Goal: Find specific page/section: Find specific page/section

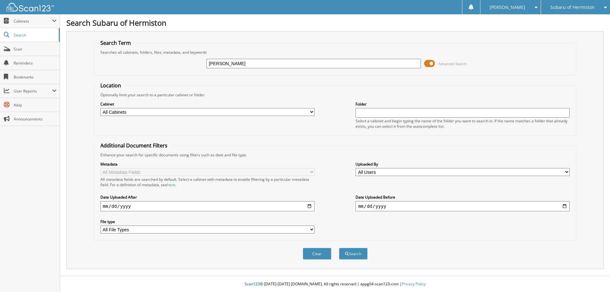
type input "[PERSON_NAME]"
click at [339, 248] on button "Search" at bounding box center [353, 254] width 29 height 12
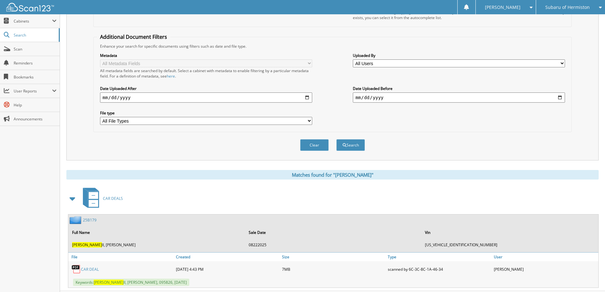
scroll to position [124, 0]
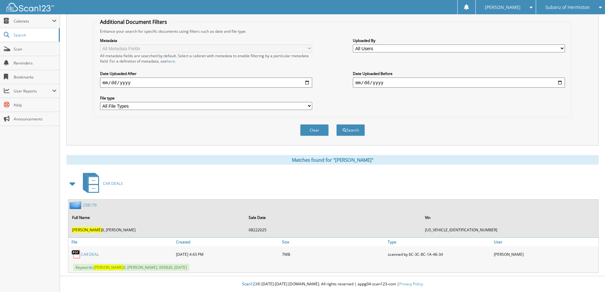
click at [91, 255] on link "CAR DEAL" at bounding box center [90, 254] width 18 height 5
click at [217, 130] on div "Clear Search" at bounding box center [332, 130] width 478 height 26
click at [91, 254] on link "CAR DEAL" at bounding box center [90, 254] width 18 height 5
